Goal: Task Accomplishment & Management: Manage account settings

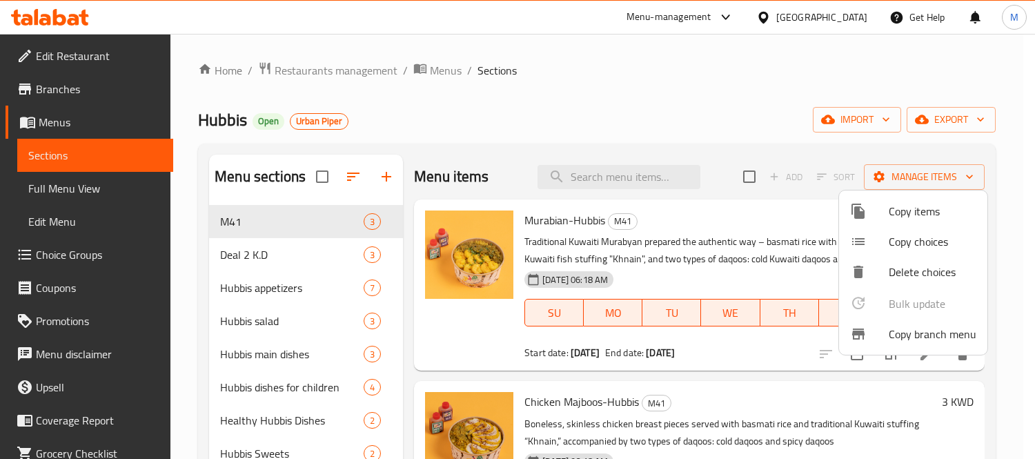
click at [324, 66] on div at bounding box center [517, 229] width 1035 height 459
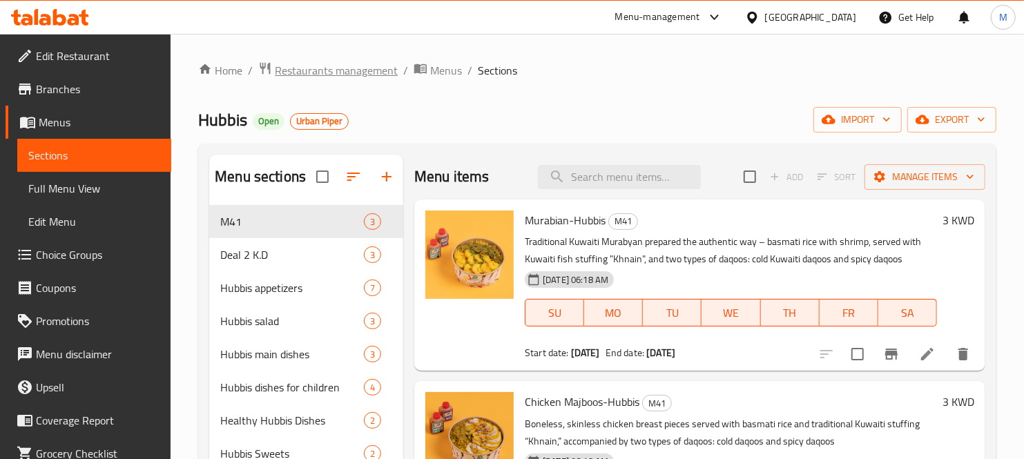
click at [324, 68] on span "Restaurants management" at bounding box center [336, 70] width 123 height 17
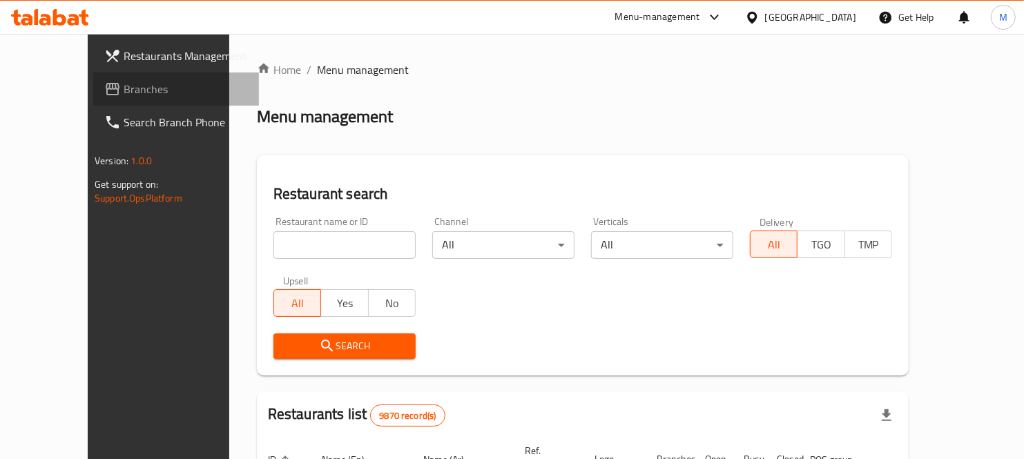
click at [124, 88] on span "Branches" at bounding box center [186, 89] width 124 height 17
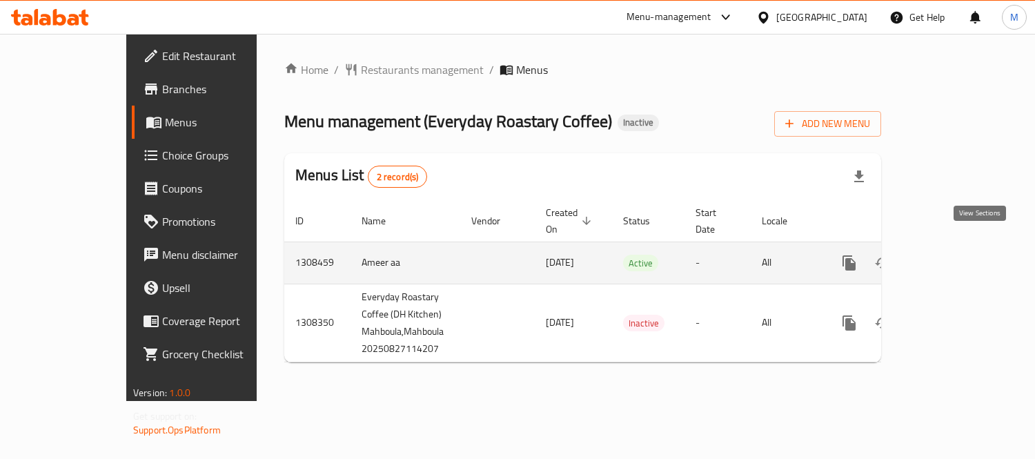
click at [966, 246] on link "enhanced table" at bounding box center [949, 262] width 33 height 33
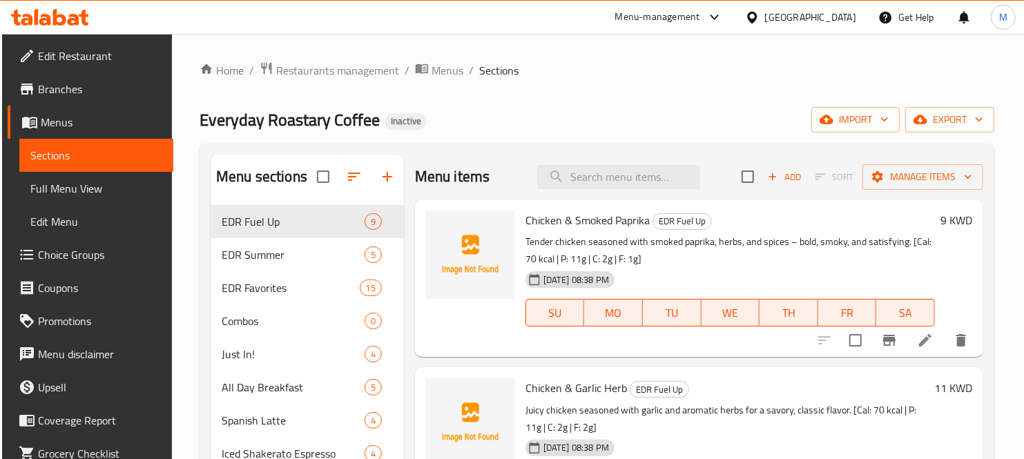
click at [574, 163] on div "Menu items Add Sort Manage items" at bounding box center [699, 177] width 568 height 45
click at [583, 168] on input "search" at bounding box center [618, 177] width 163 height 24
paste input "Coffee & Croissant Deal"
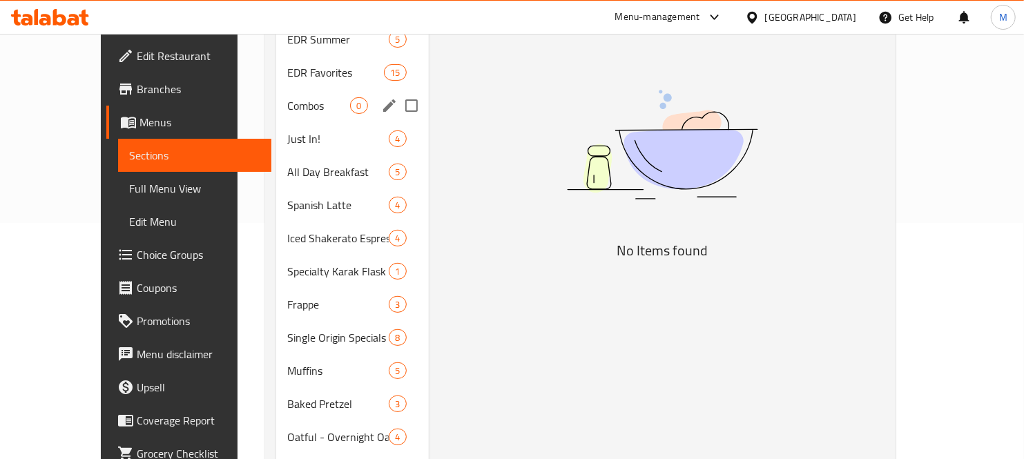
scroll to position [83, 0]
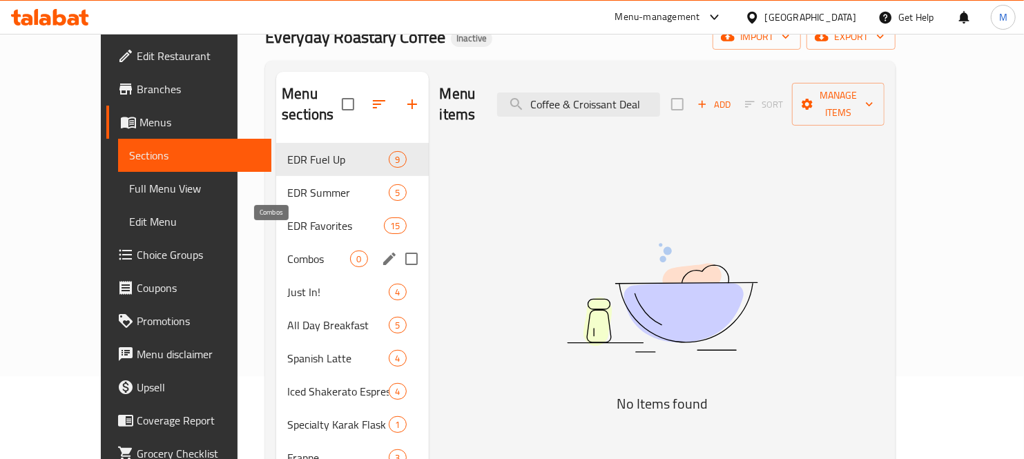
type input "Coffee & Croissant Deal"
click at [287, 251] on span "Combos" at bounding box center [318, 259] width 63 height 17
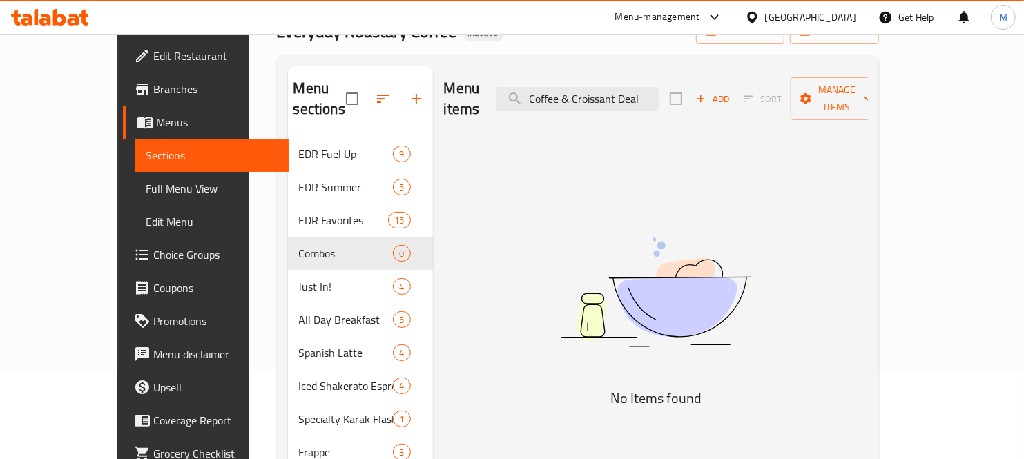
scroll to position [6, 0]
